Goal: Find specific page/section: Find specific page/section

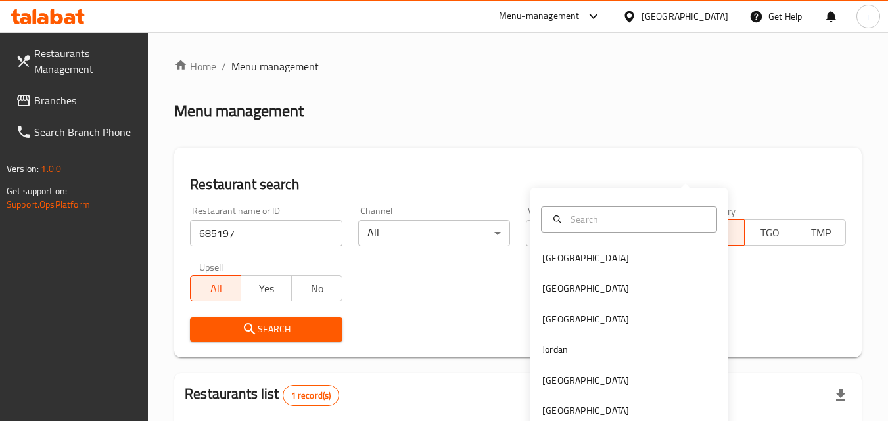
scroll to position [154, 0]
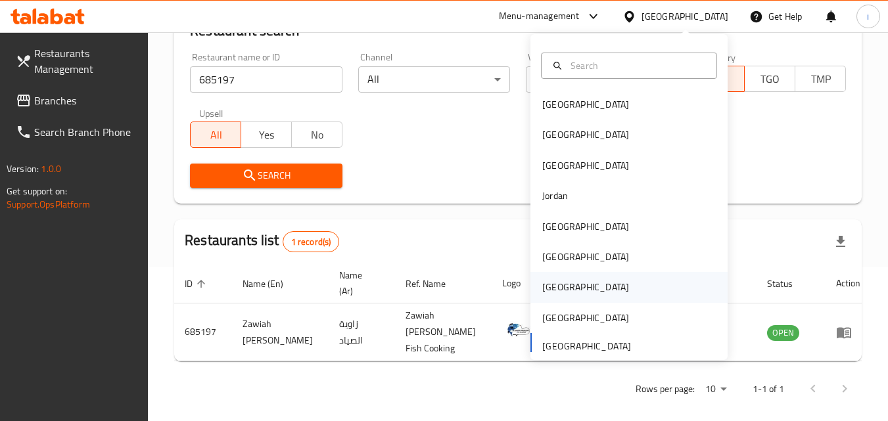
click at [552, 288] on div "[GEOGRAPHIC_DATA]" at bounding box center [585, 287] width 87 height 14
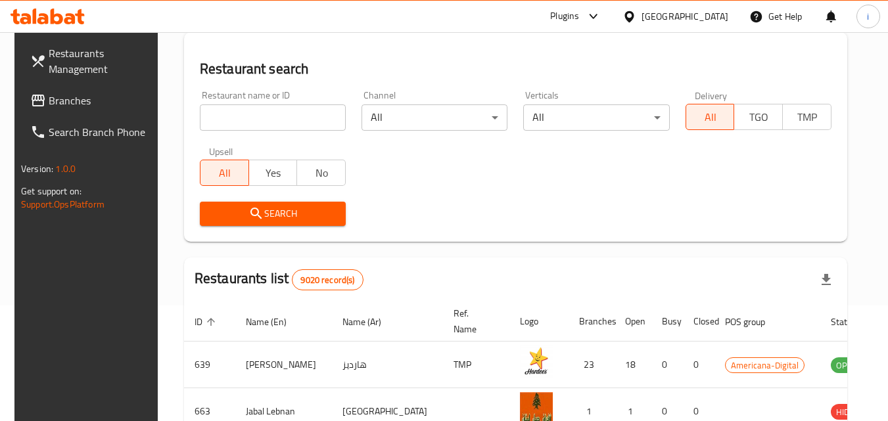
scroll to position [154, 0]
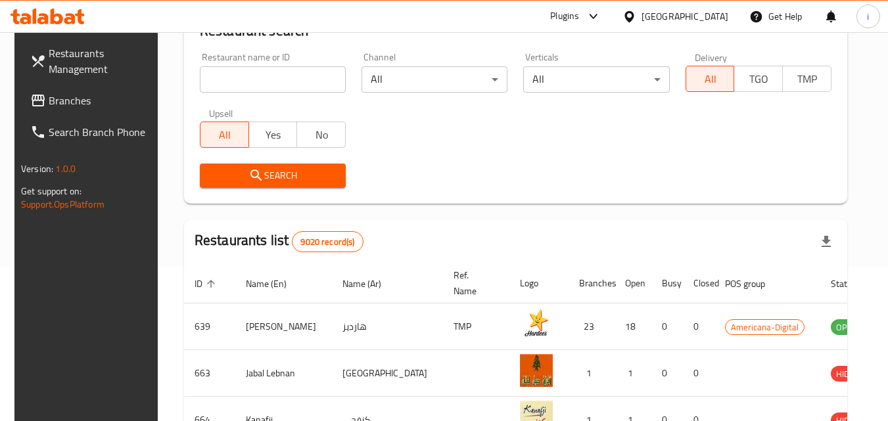
click at [74, 101] on span "Branches" at bounding box center [101, 101] width 104 height 16
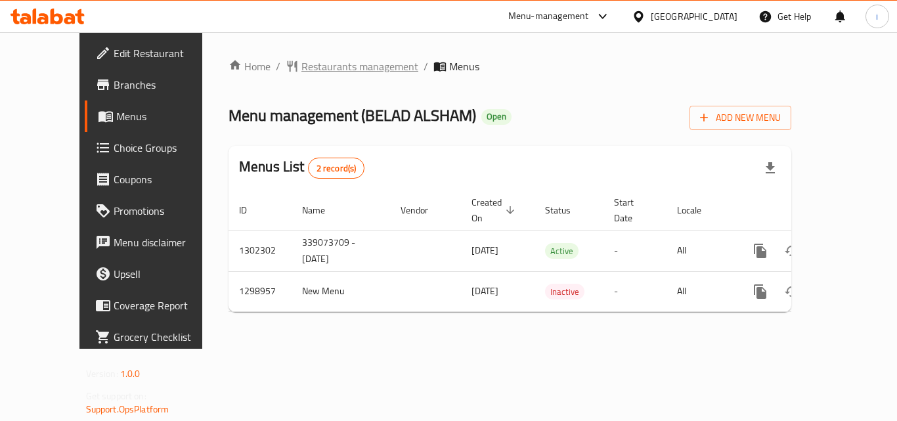
click at [321, 58] on span "Restaurants management" at bounding box center [360, 66] width 117 height 16
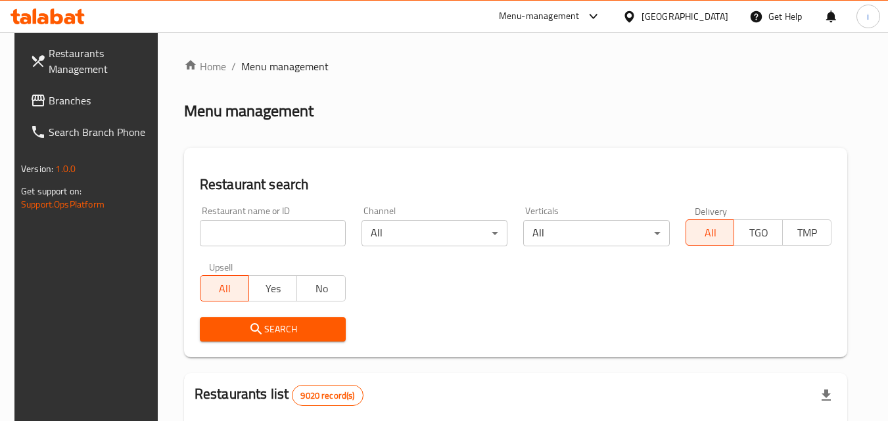
click at [291, 235] on input "search" at bounding box center [273, 233] width 146 height 26
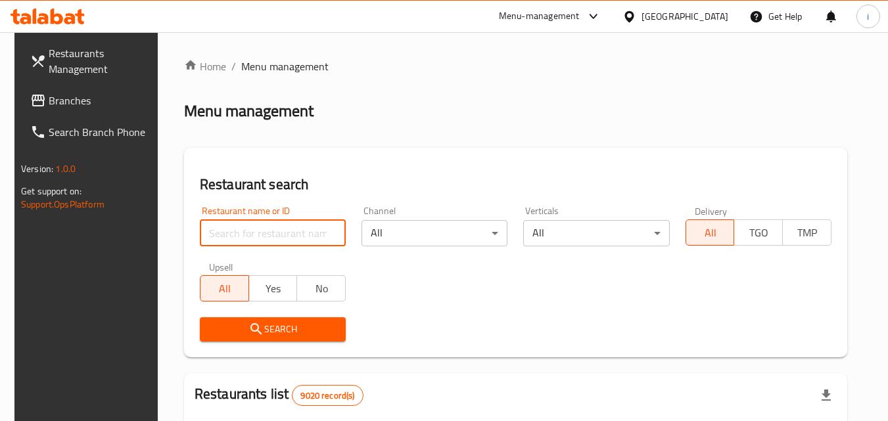
paste input "701041"
type input "701041"
click button "Search" at bounding box center [273, 329] width 146 height 24
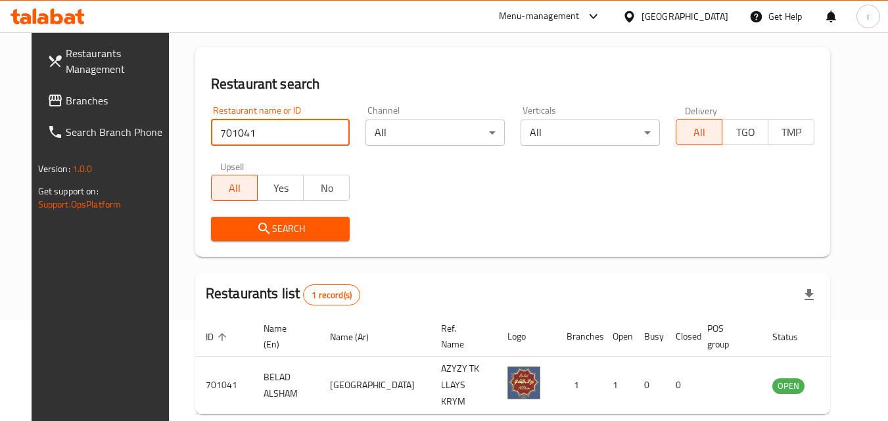
scroll to position [154, 0]
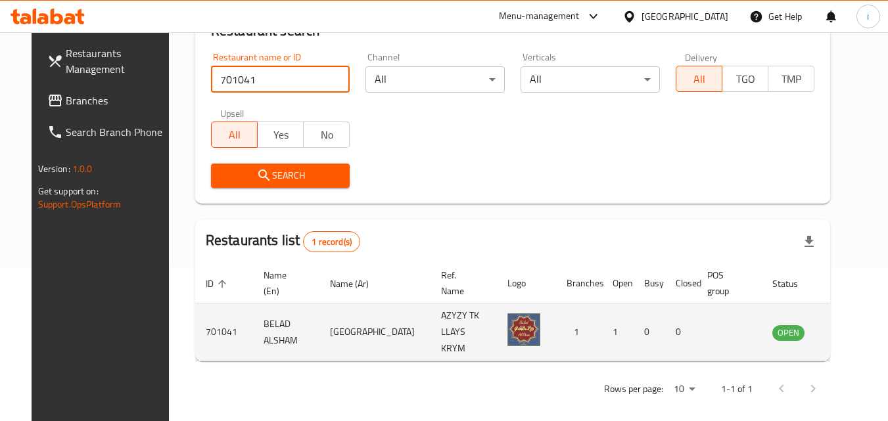
click at [850, 330] on icon "enhanced table" at bounding box center [852, 332] width 5 height 5
